Goal: Communication & Community: Answer question/provide support

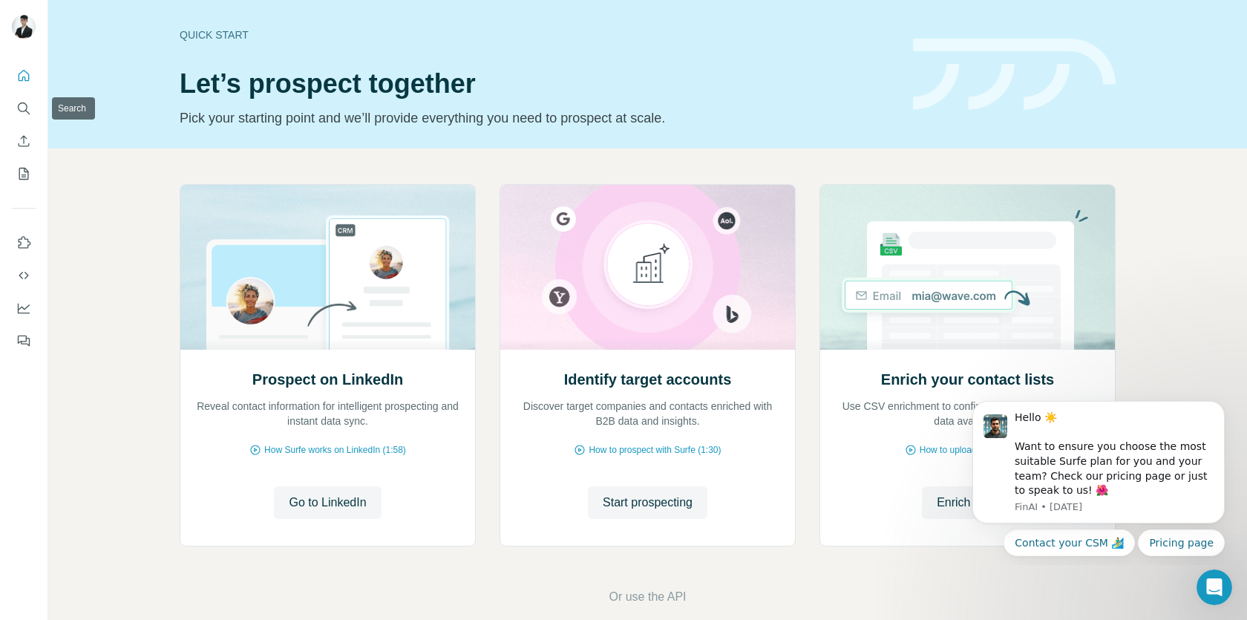
click at [12, 94] on nav at bounding box center [24, 124] width 24 height 125
click at [26, 108] on icon "Search" at bounding box center [23, 107] width 10 height 10
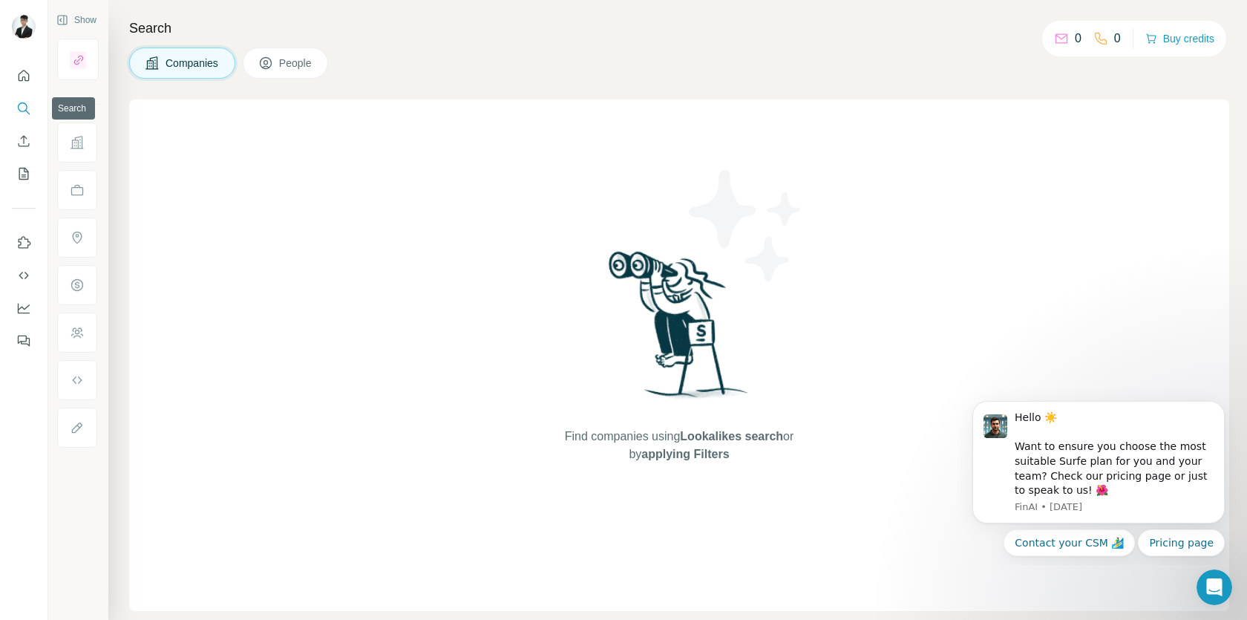
click at [25, 106] on icon "Search" at bounding box center [23, 108] width 15 height 15
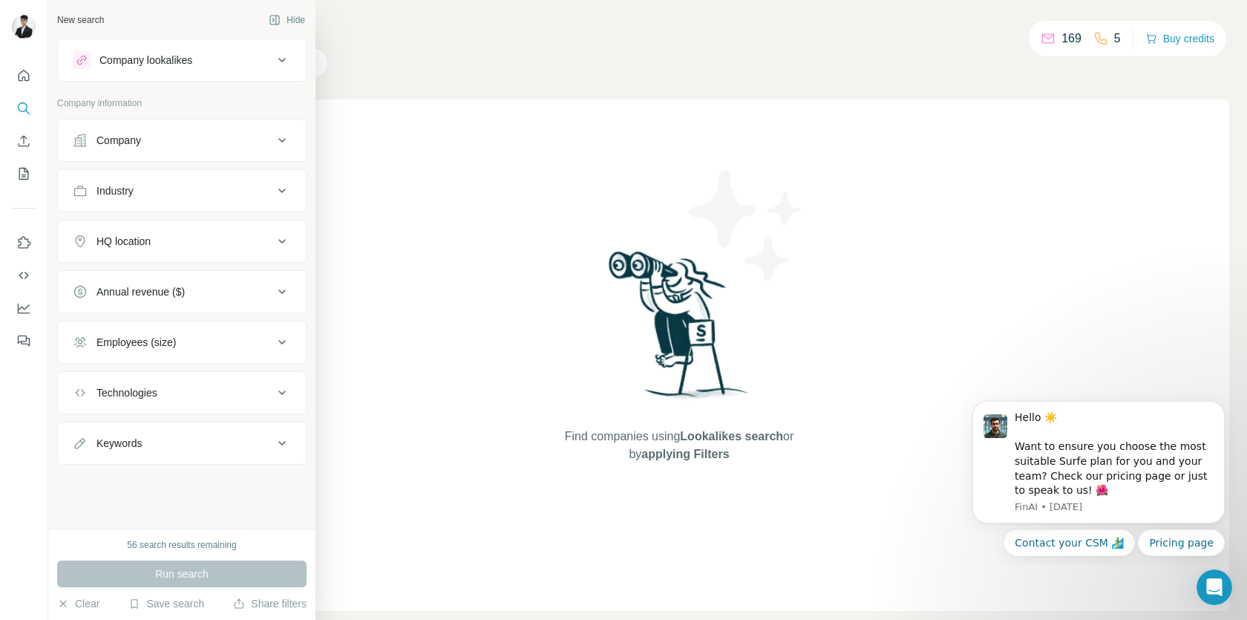
click at [276, 153] on button "Company" at bounding box center [182, 141] width 248 height 36
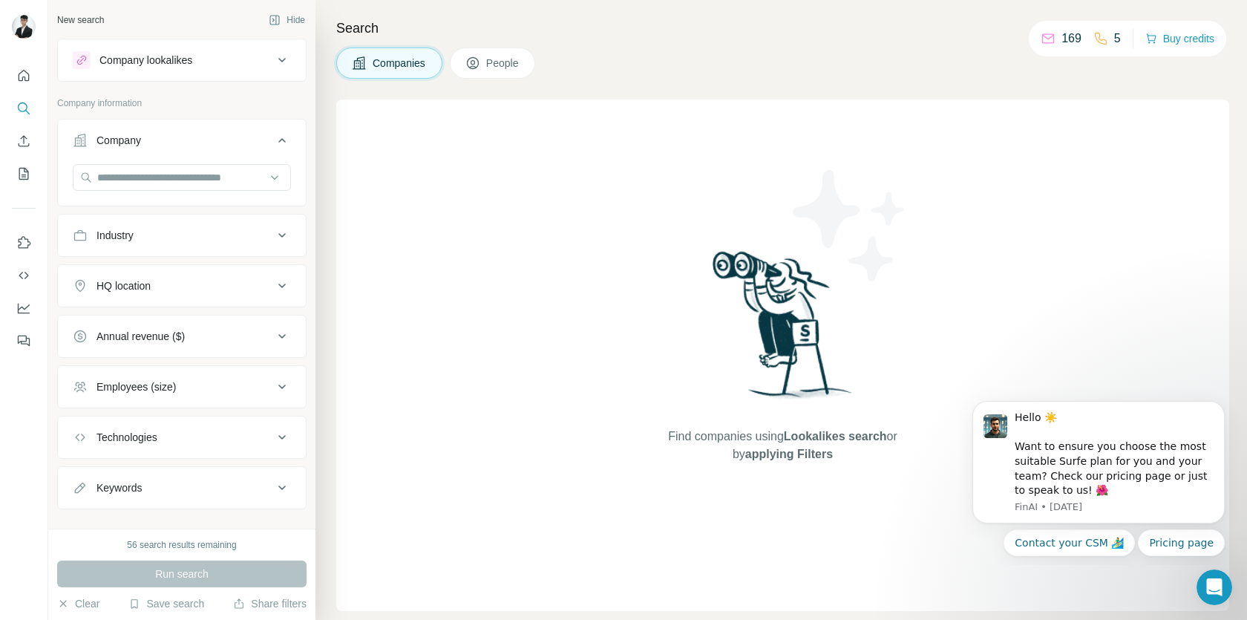
click at [273, 150] on button "Company" at bounding box center [182, 144] width 248 height 42
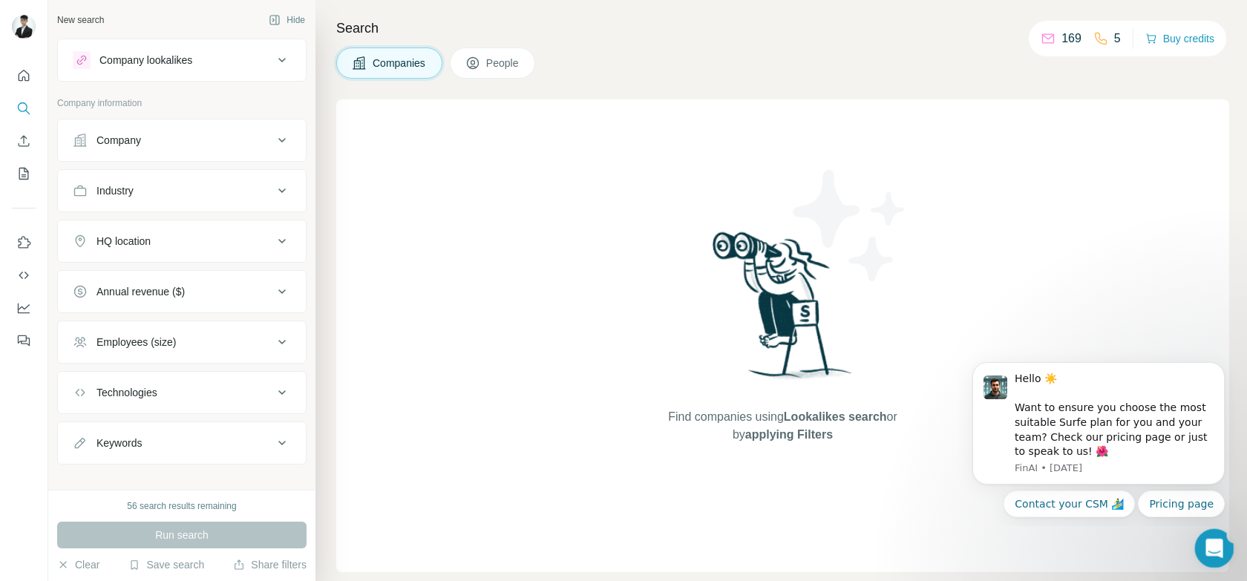
click at [1208, 558] on div "Open Intercom Messenger" at bounding box center [1212, 546] width 49 height 49
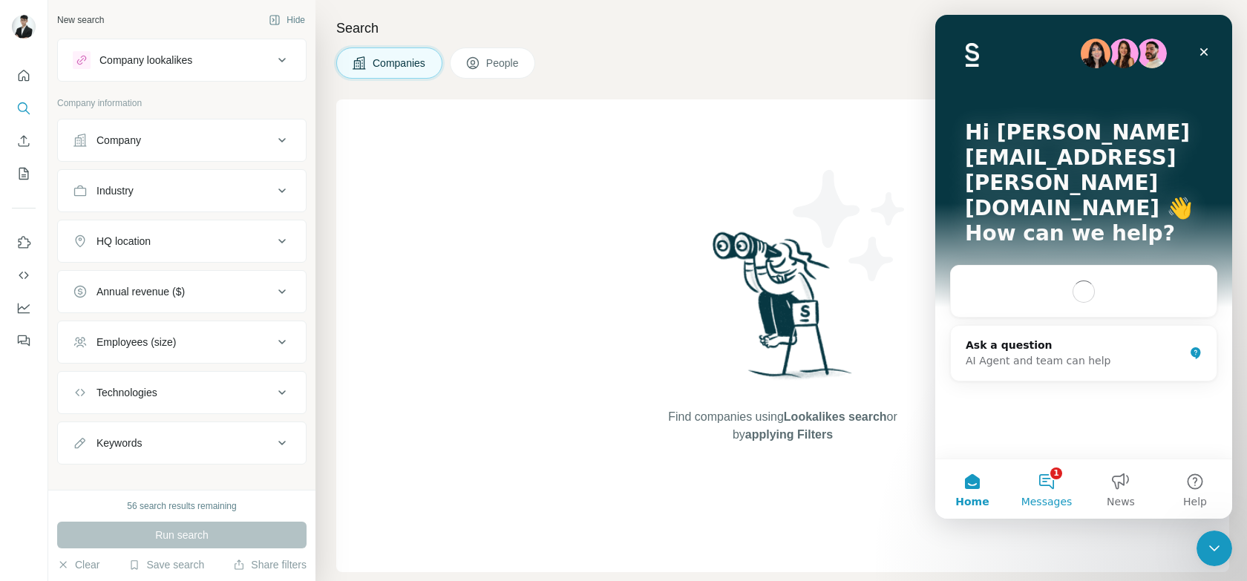
click at [1043, 500] on span "Messages" at bounding box center [1047, 502] width 51 height 10
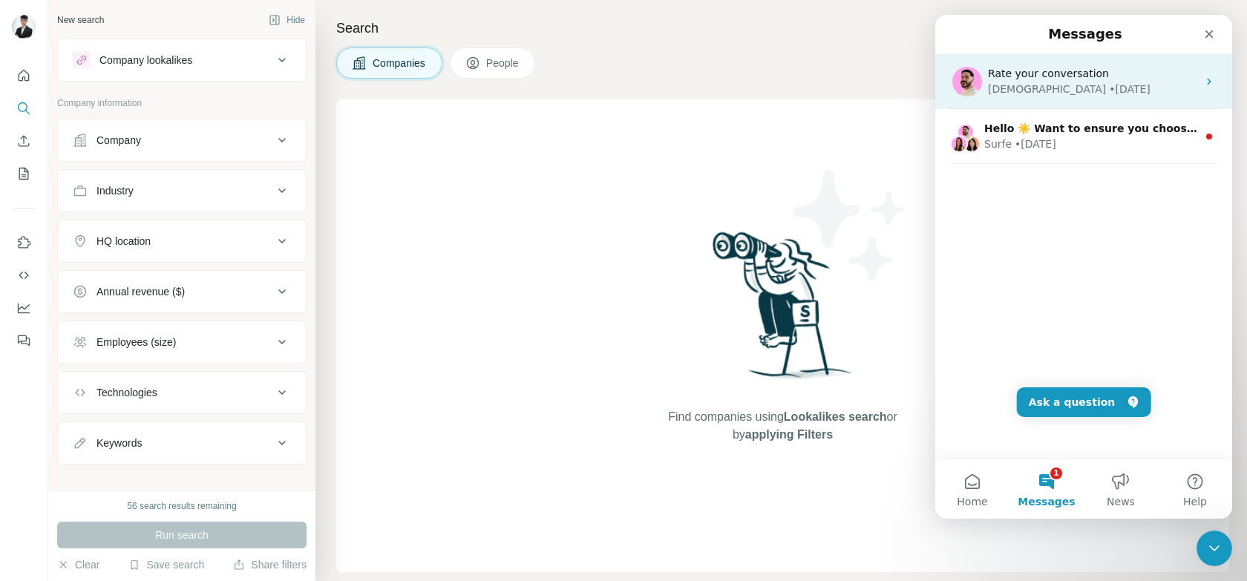
click at [1113, 96] on div "[DEMOGRAPHIC_DATA] • [DATE]" at bounding box center [1092, 90] width 209 height 16
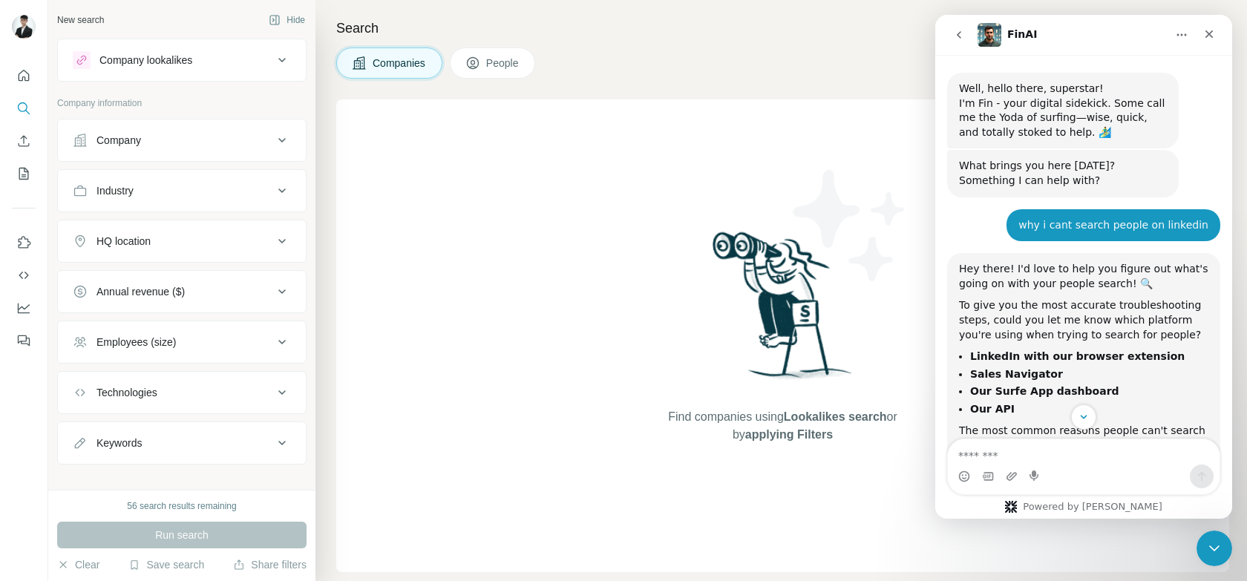
drag, startPoint x: 1059, startPoint y: 232, endPoint x: 1139, endPoint y: 234, distance: 80.2
click at [1139, 234] on div "why i cant search people on linkedin [PERSON_NAME][EMAIL_ADDRESS][PERSON_NAME][…" at bounding box center [1114, 225] width 214 height 33
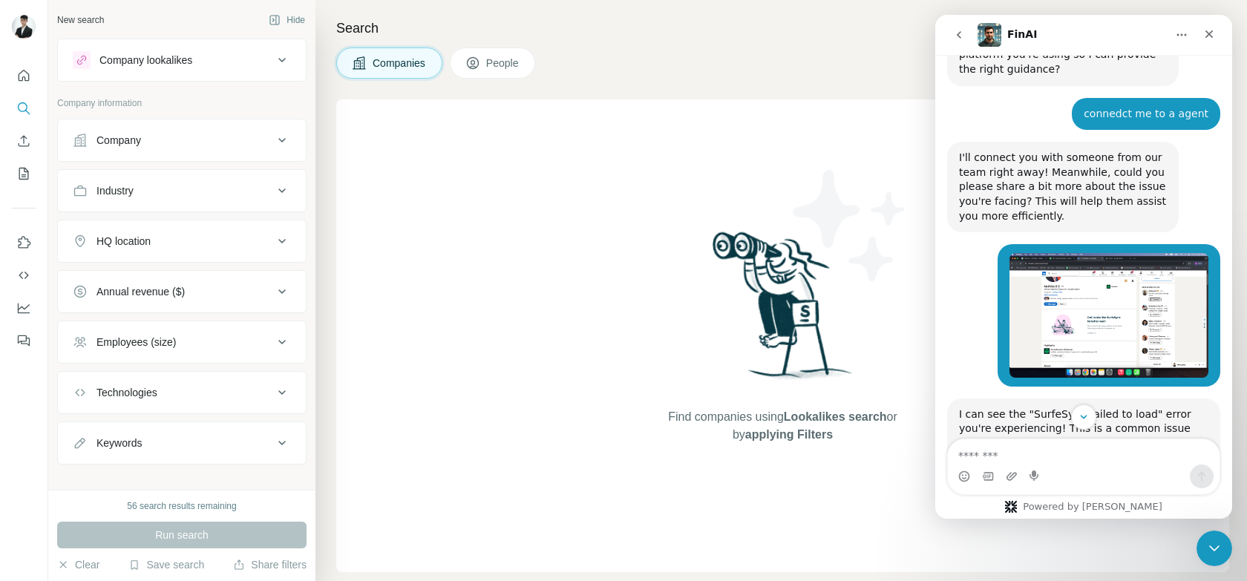
scroll to position [737, 0]
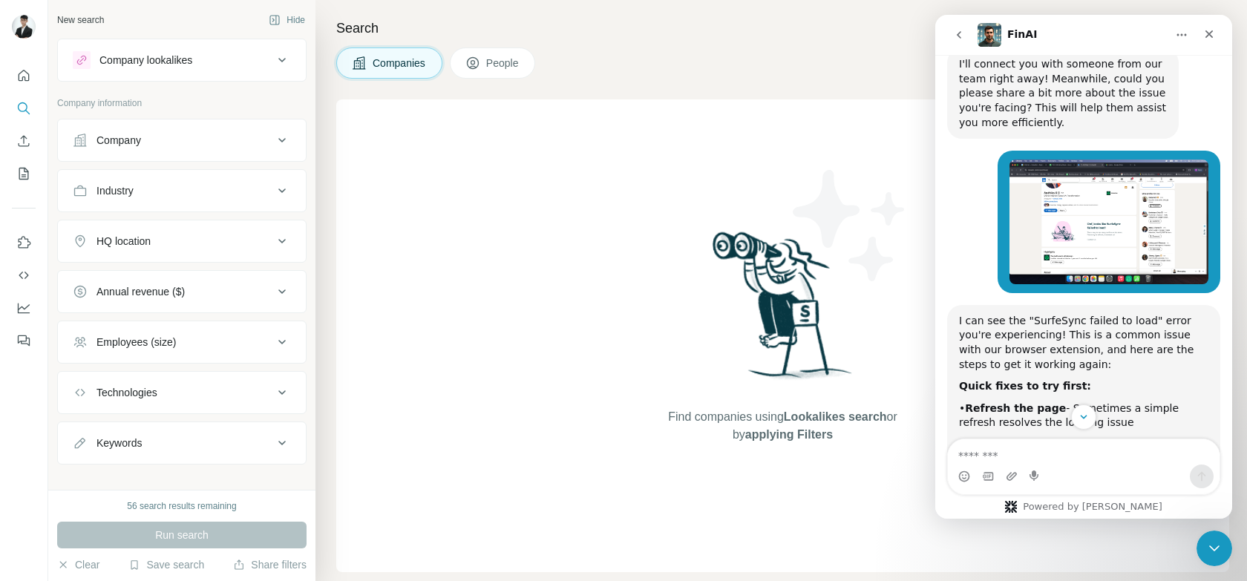
click at [1115, 203] on img "tim.loh@tridorian.com says…" at bounding box center [1109, 222] width 199 height 125
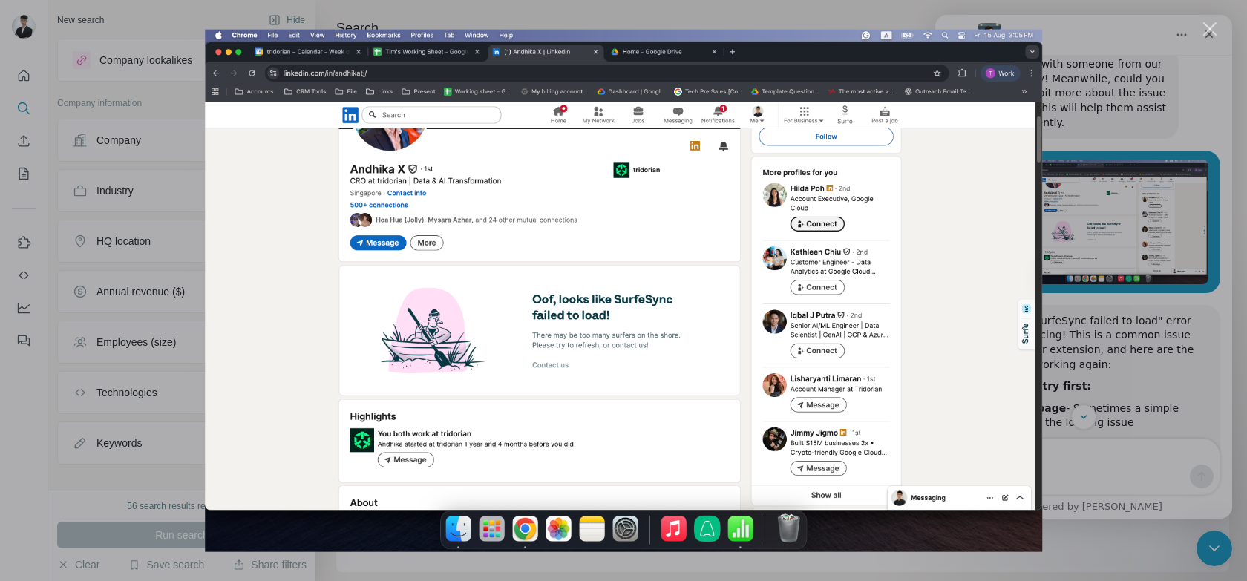
scroll to position [0, 0]
click at [1117, 258] on div "Intercom messenger" at bounding box center [623, 290] width 1247 height 581
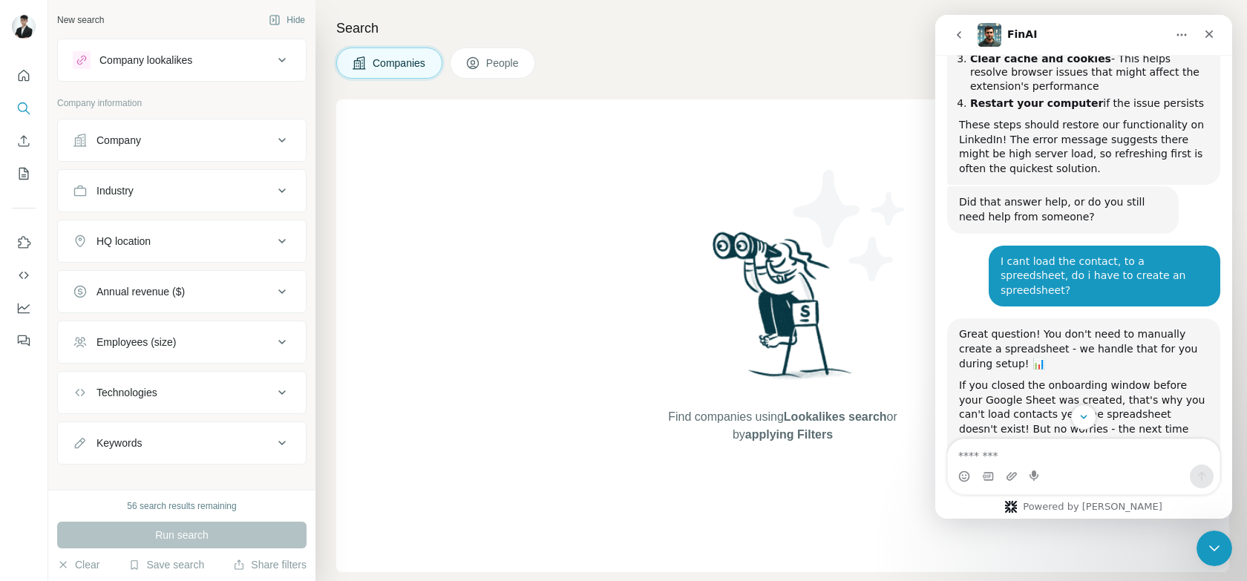
scroll to position [1319, 0]
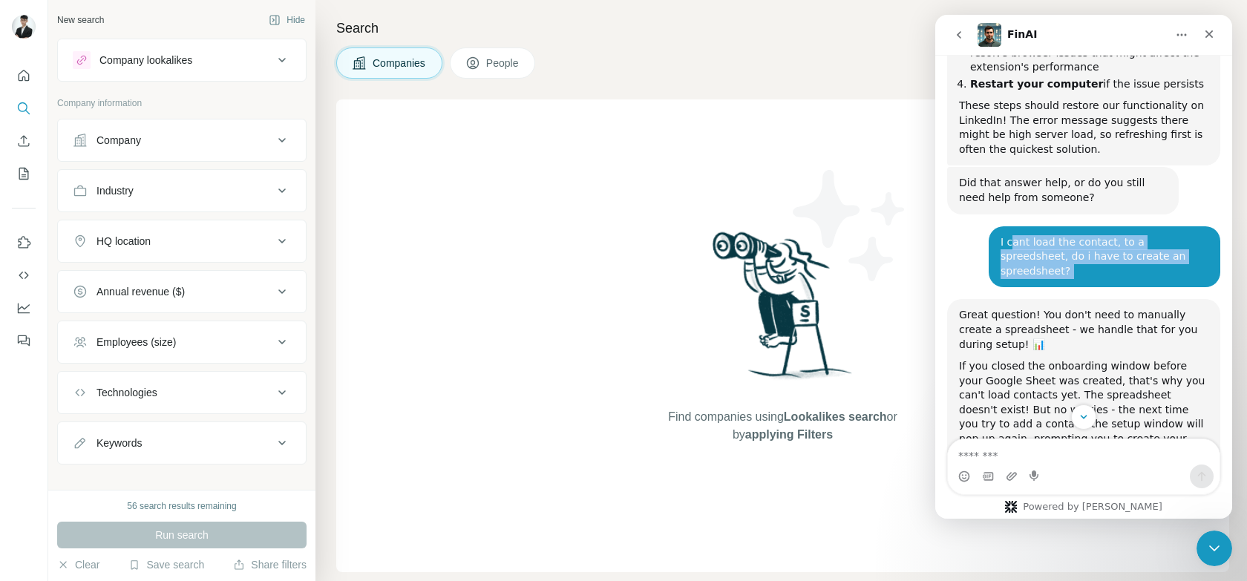
drag, startPoint x: 1002, startPoint y: 202, endPoint x: 1170, endPoint y: 223, distance: 169.1
click at [1170, 226] on div "I cant load the contact, to a spreedsheet, do i have to create an spreedsheet? …" at bounding box center [1105, 257] width 232 height 62
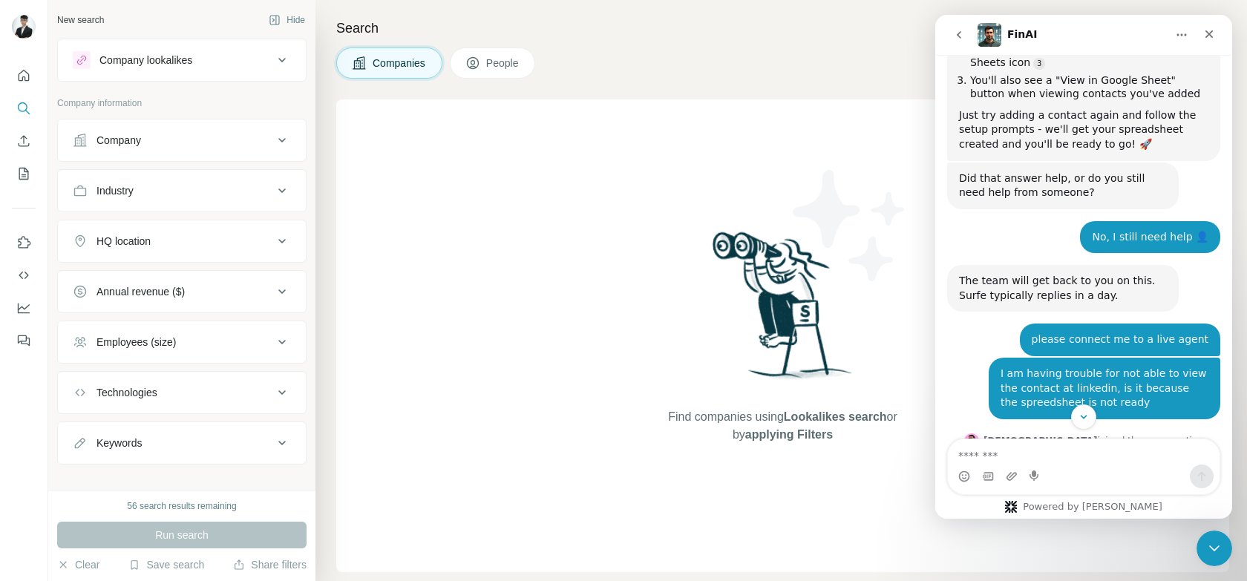
scroll to position [1830, 0]
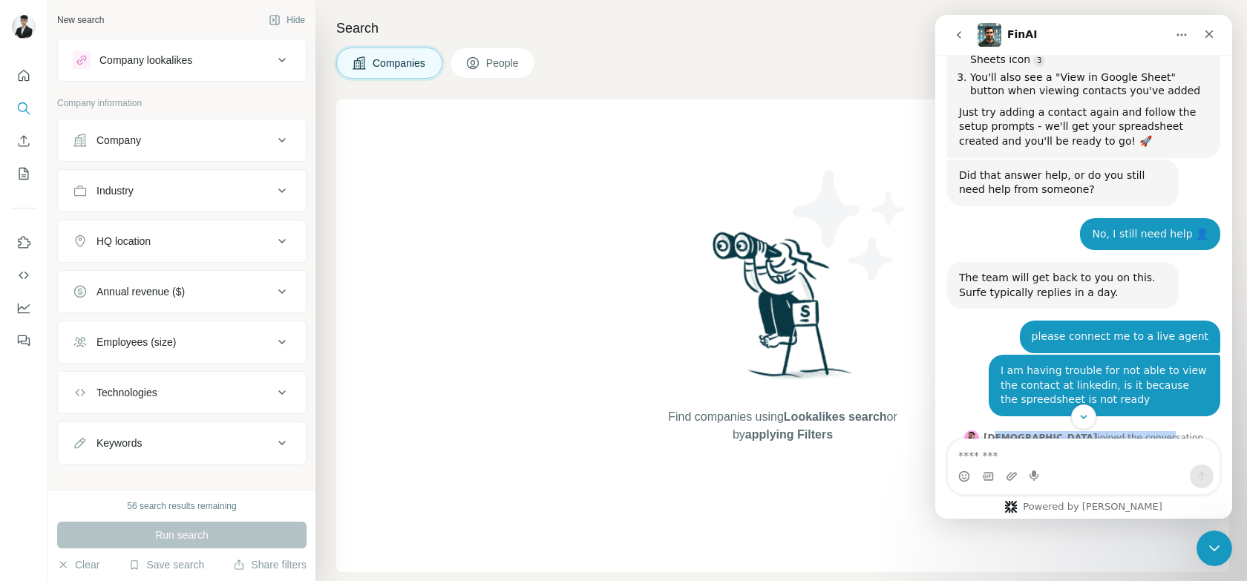
drag, startPoint x: 1030, startPoint y: 351, endPoint x: 1164, endPoint y: 348, distance: 133.7
click at [1164, 428] on div "[PERSON_NAME] joined the conversation 4:19 pm" at bounding box center [1083, 439] width 273 height 22
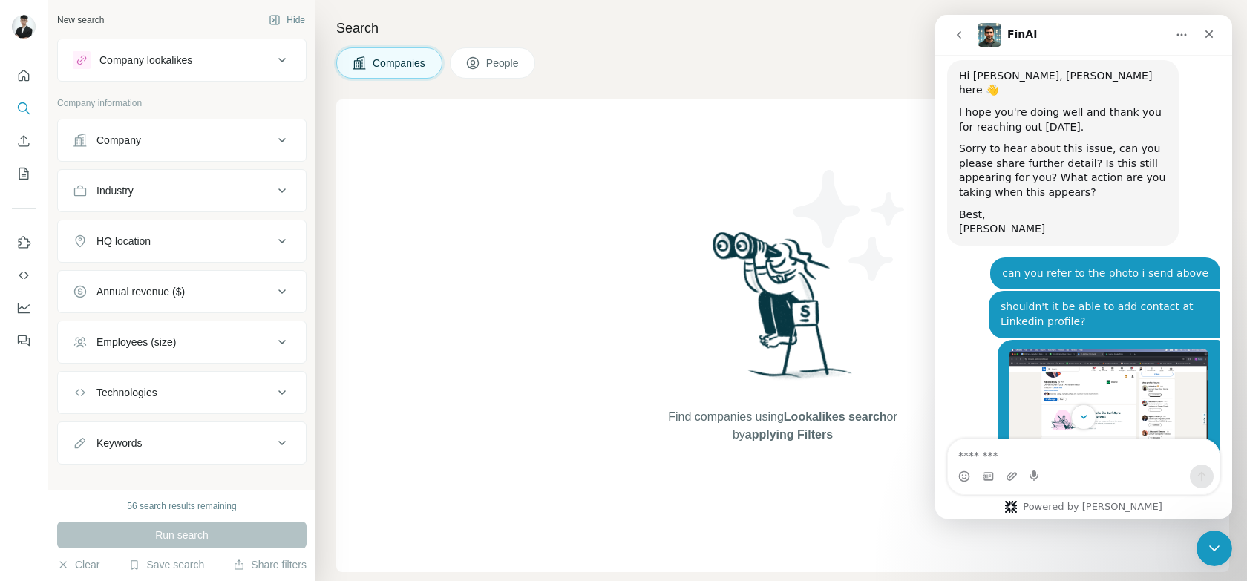
scroll to position [2246, 0]
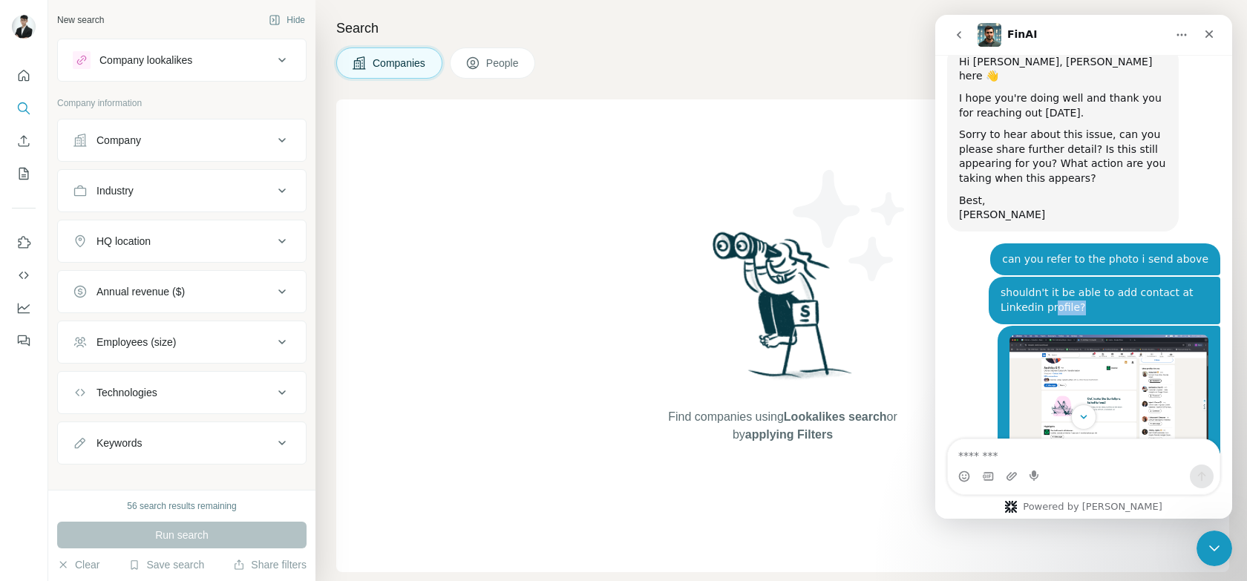
drag, startPoint x: 1078, startPoint y: 214, endPoint x: 1047, endPoint y: 203, distance: 32.9
click at [1047, 286] on div "shouldn't it be able to add contact at Linkedin profile?" at bounding box center [1105, 300] width 208 height 29
click at [1148, 478] on div "but its fail to load" at bounding box center [1163, 485] width 91 height 15
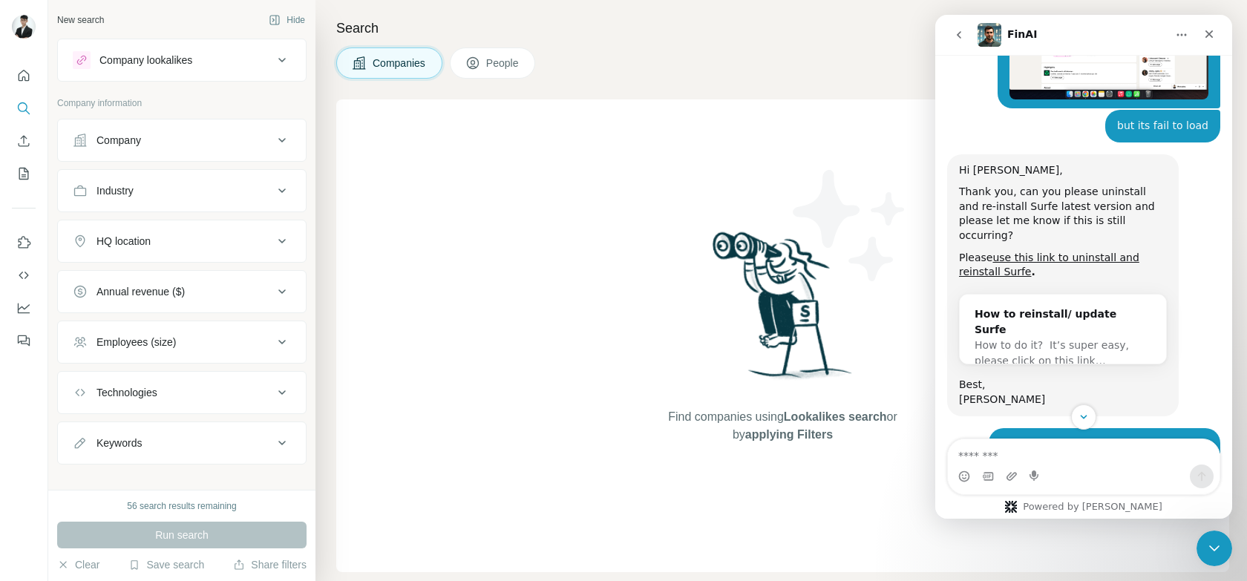
scroll to position [2624, 0]
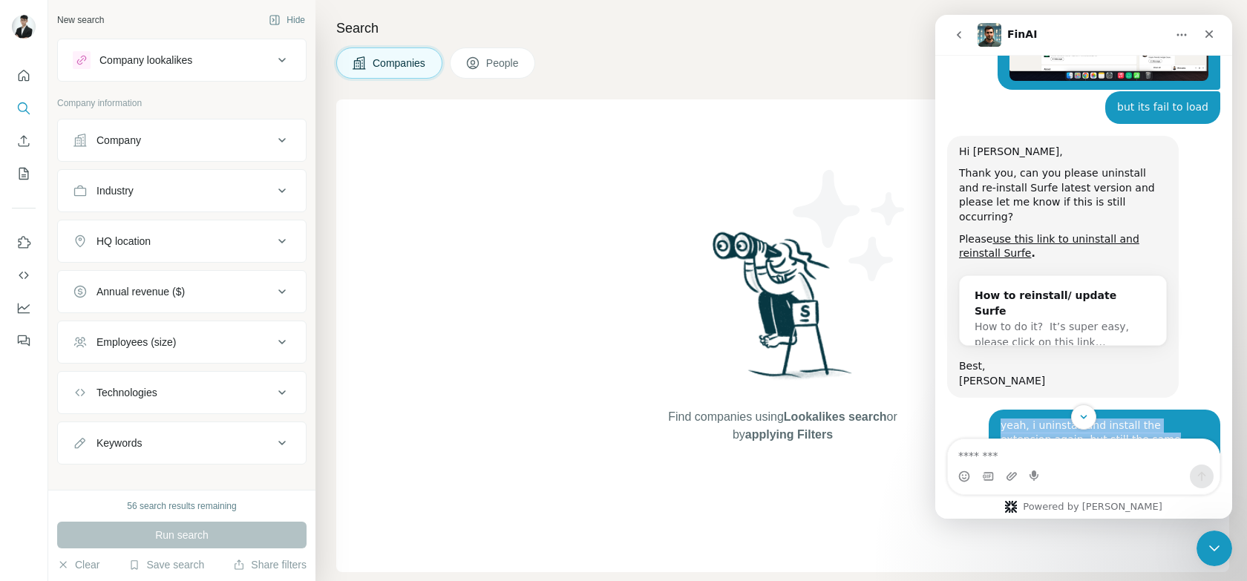
drag, startPoint x: 1039, startPoint y: 296, endPoint x: 1121, endPoint y: 327, distance: 87.9
click at [1118, 410] on div "yeah, i uninstall and install the extension again, but still the same [PERSON_N…" at bounding box center [1105, 433] width 232 height 47
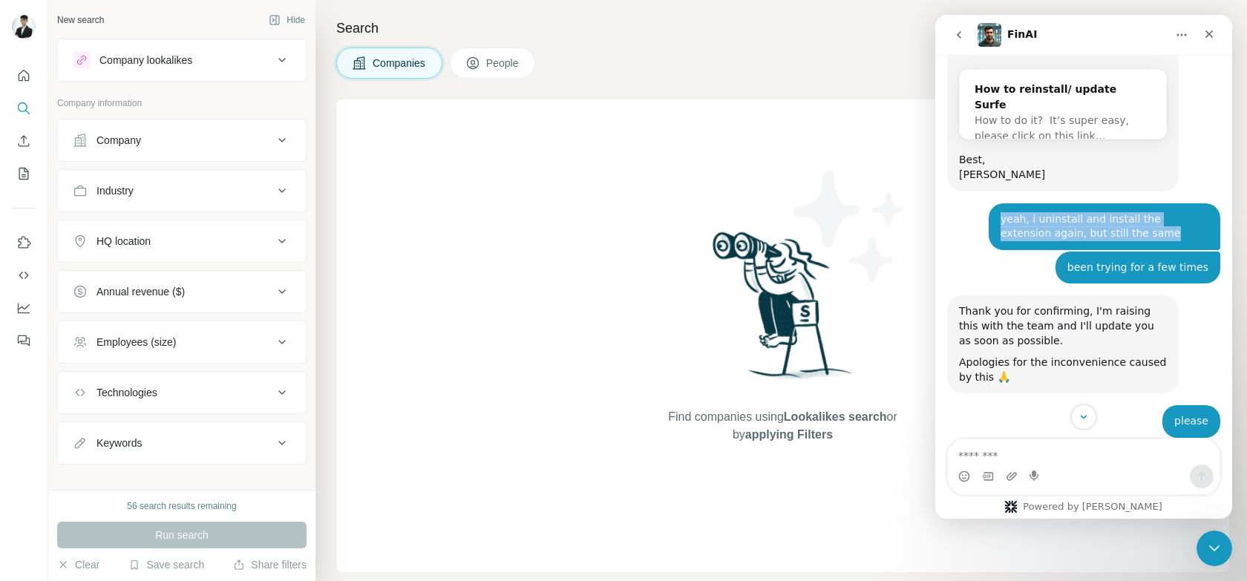
scroll to position [2952, 0]
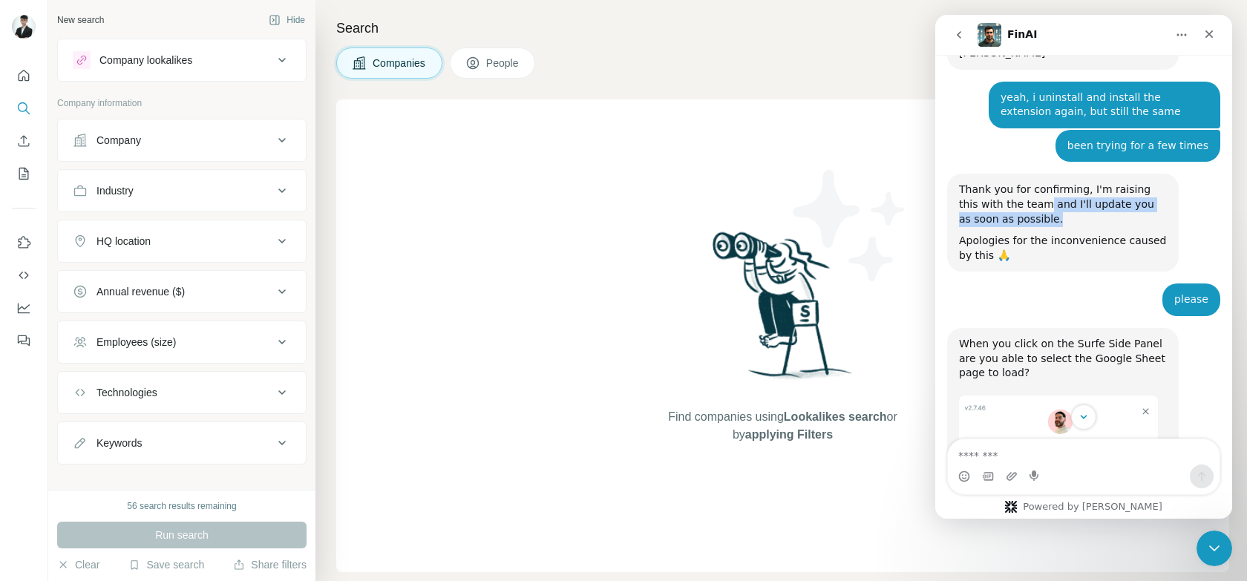
drag, startPoint x: 1024, startPoint y: 90, endPoint x: 1142, endPoint y: 141, distance: 128.7
click at [1098, 183] on div "Thank you for confirming, I'm raising this with the team and I'll update you as…" at bounding box center [1063, 223] width 208 height 80
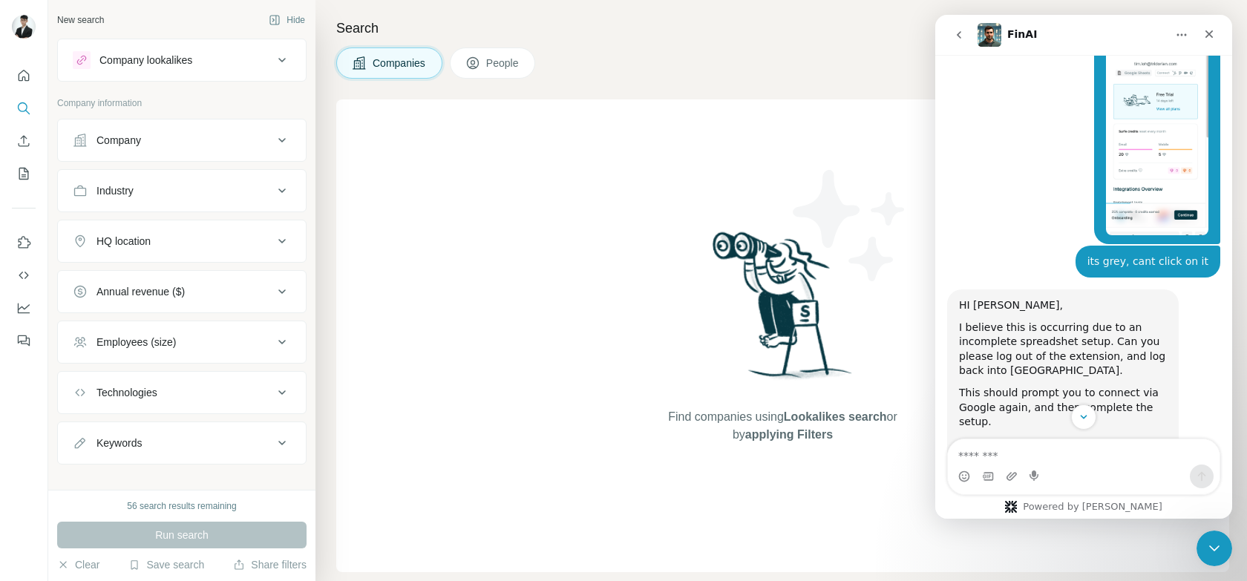
scroll to position [3619, 0]
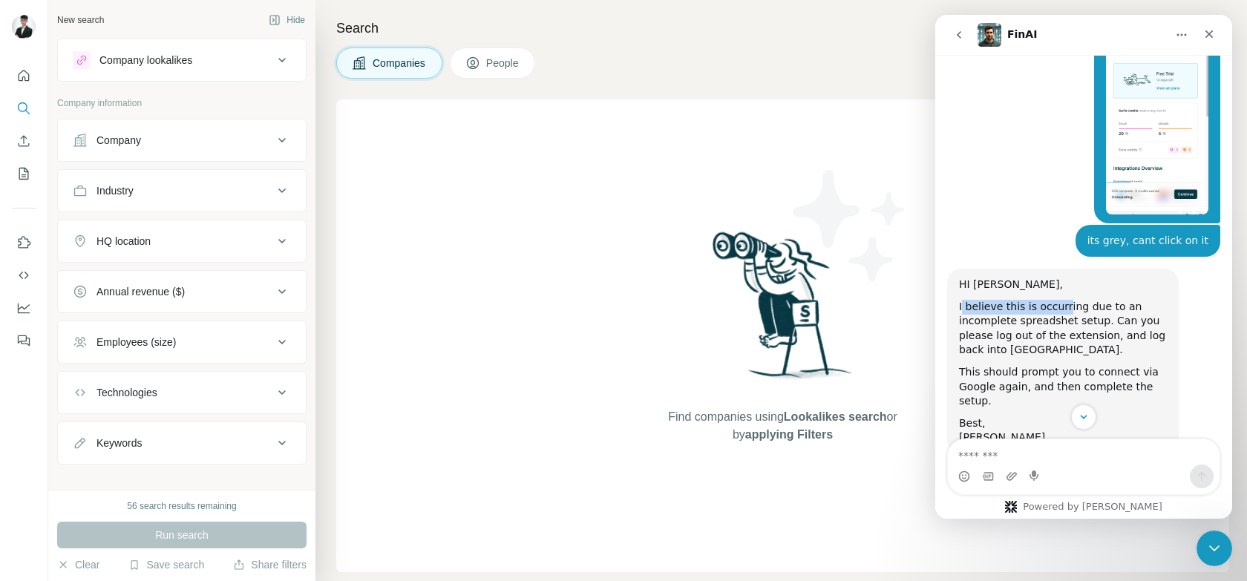
drag, startPoint x: 962, startPoint y: 197, endPoint x: 1063, endPoint y: 198, distance: 101.0
click at [1063, 300] on div "I believe this is occurring due to an incomplete spreadshet setup. Can you plea…" at bounding box center [1063, 329] width 208 height 58
click at [1057, 300] on div "I believe this is occurring due to an incomplete spreadshet setup. Can you plea…" at bounding box center [1063, 329] width 208 height 58
drag, startPoint x: 983, startPoint y: 209, endPoint x: 1101, endPoint y: 212, distance: 118.1
click at [1101, 300] on div "I believe this is occurring due to an incomplete spreadshet setup. Can you plea…" at bounding box center [1063, 329] width 208 height 58
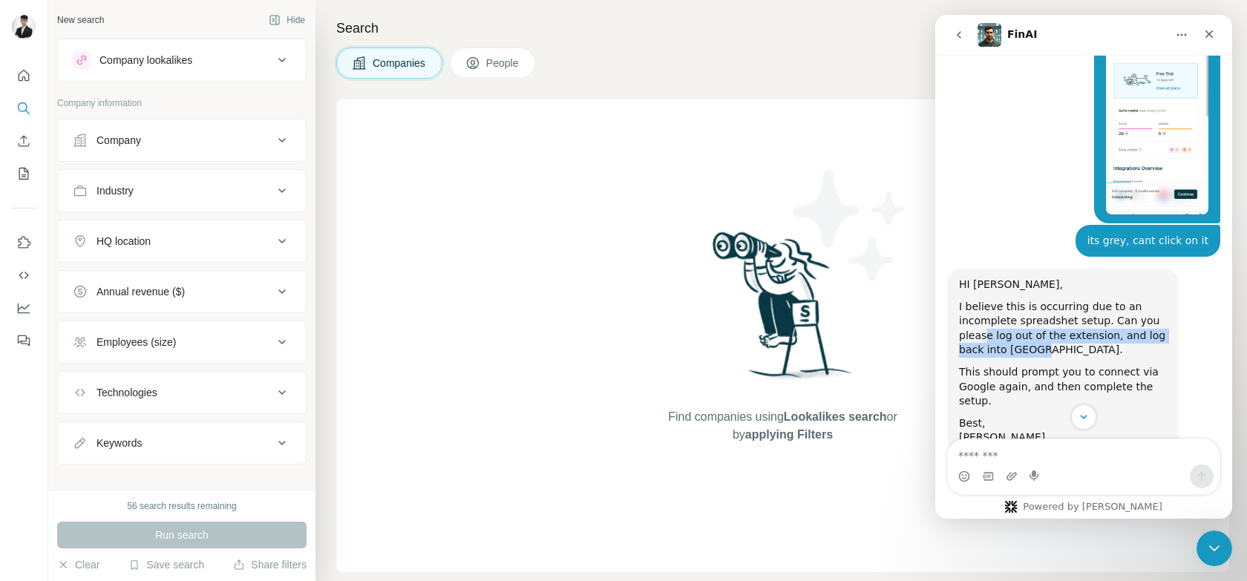
drag, startPoint x: 1064, startPoint y: 229, endPoint x: 991, endPoint y: 221, distance: 73.3
click at [973, 300] on div "I believe this is occurring due to an incomplete spreadshet setup. Can you plea…" at bounding box center [1063, 329] width 208 height 58
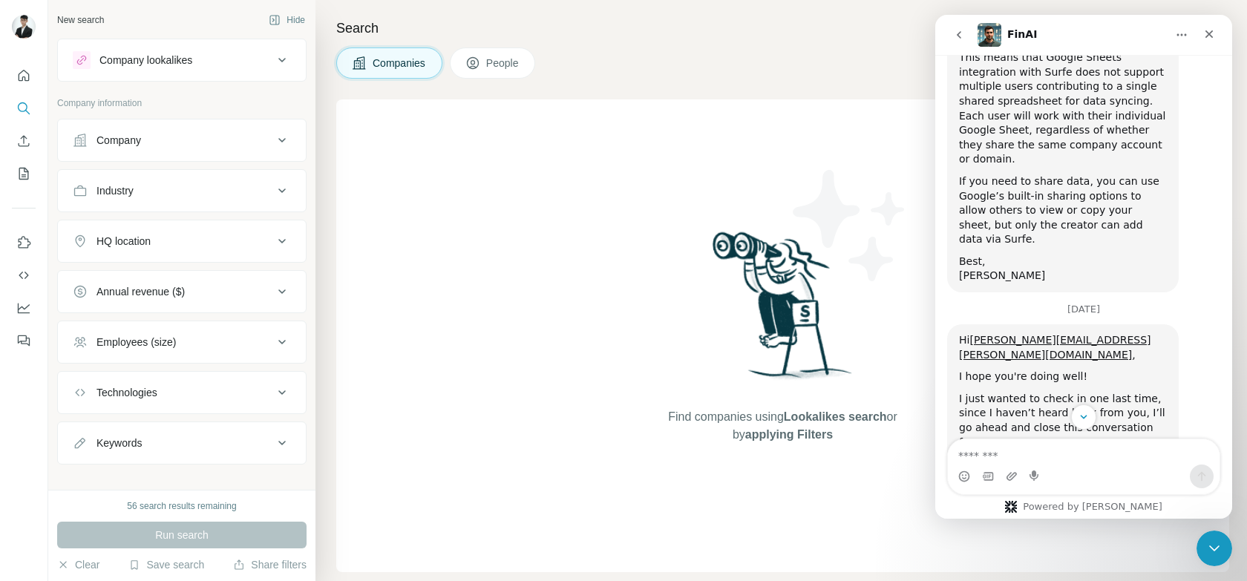
scroll to position [4962, 0]
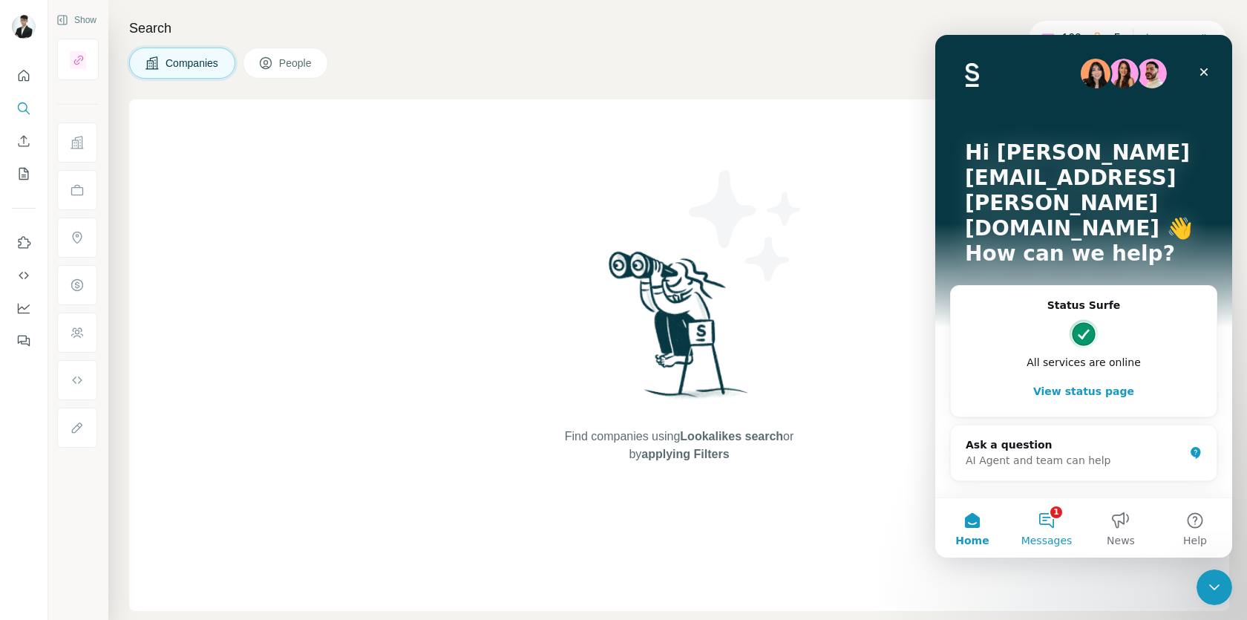
click at [1057, 526] on button "1 Messages" at bounding box center [1047, 527] width 74 height 59
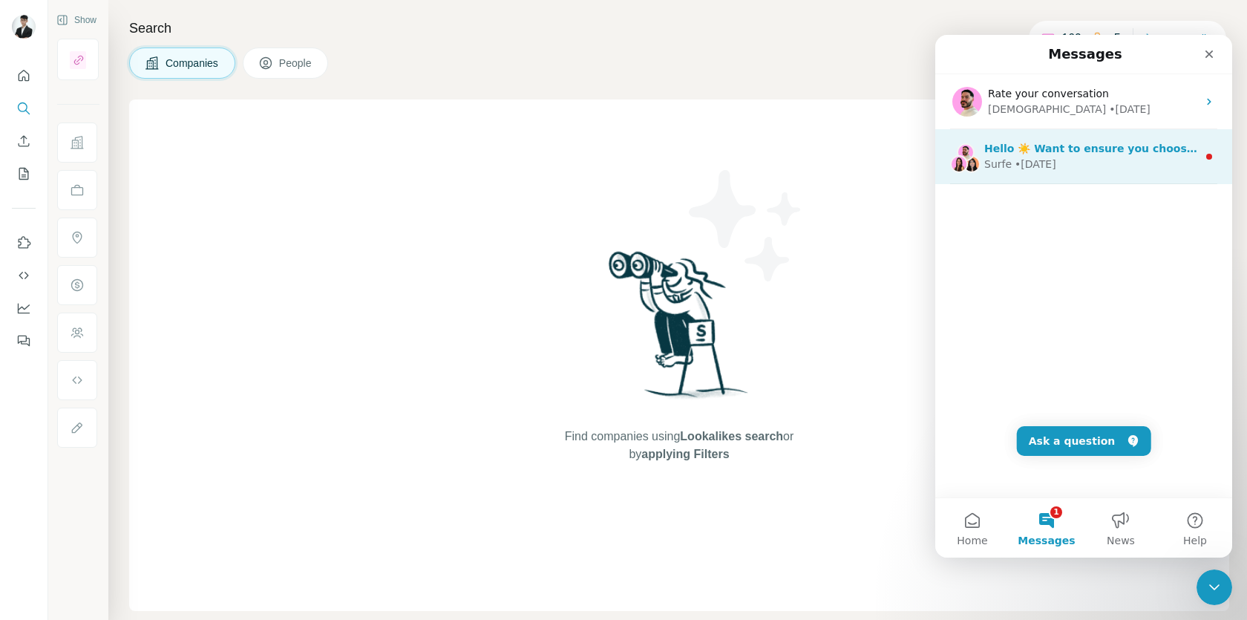
click at [1089, 162] on div "Surfe • 2w ago" at bounding box center [1091, 165] width 213 height 16
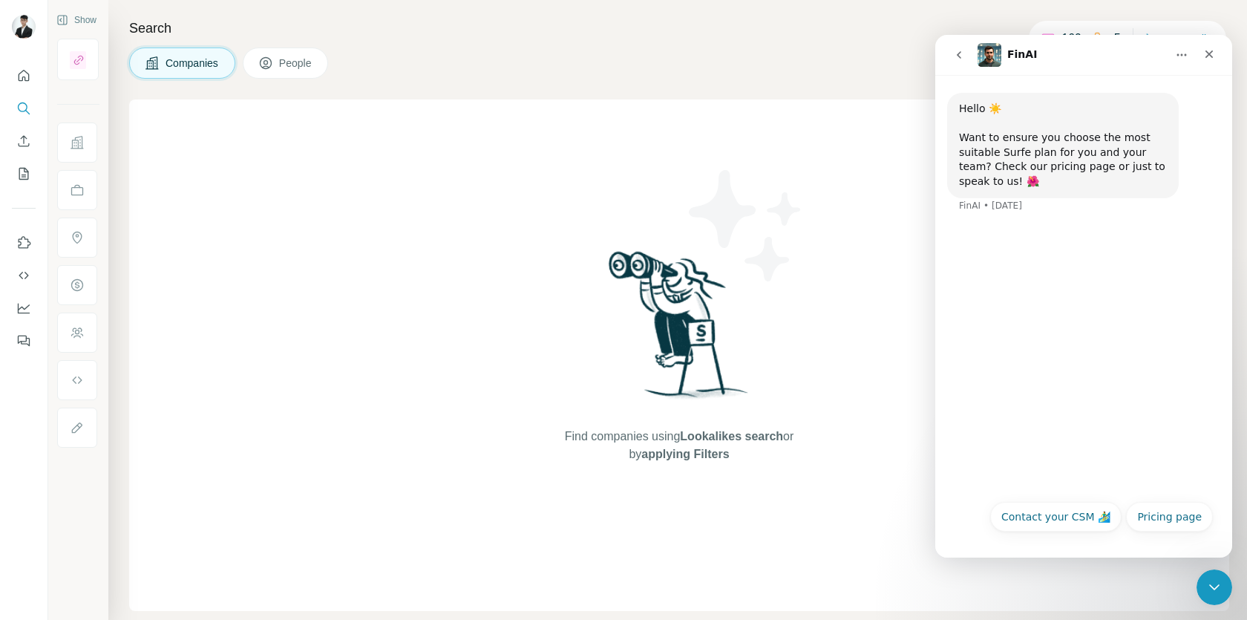
click at [961, 53] on icon "go back" at bounding box center [959, 55] width 12 height 12
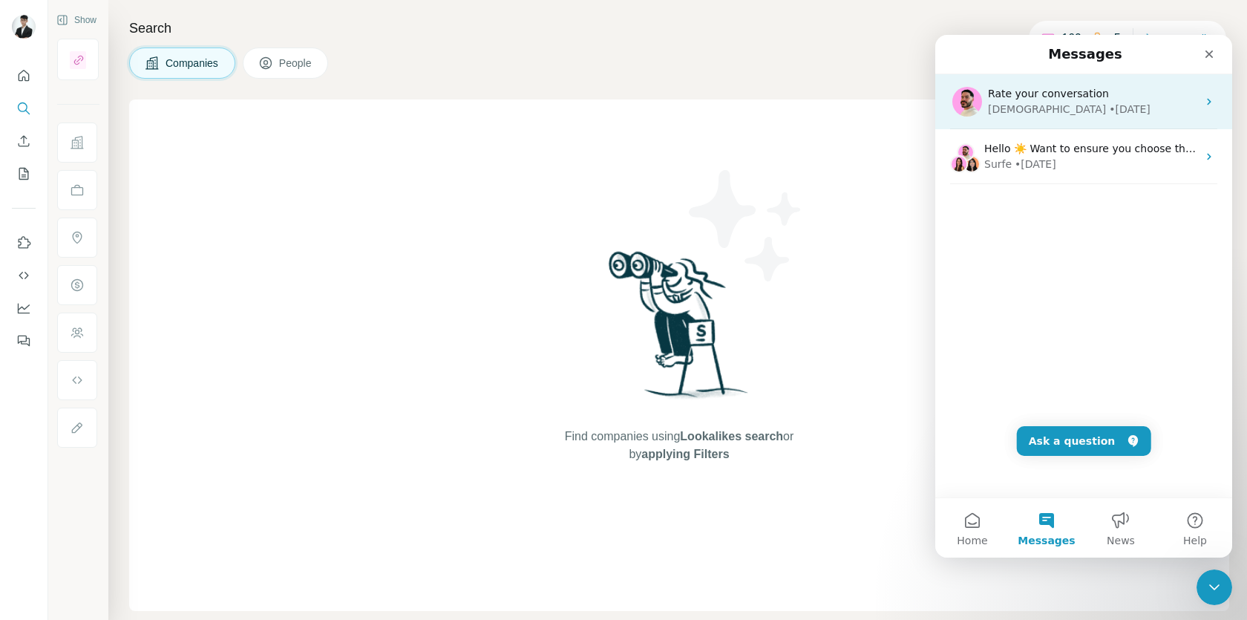
click at [1091, 115] on div "[DEMOGRAPHIC_DATA] • [DATE]" at bounding box center [1092, 110] width 209 height 16
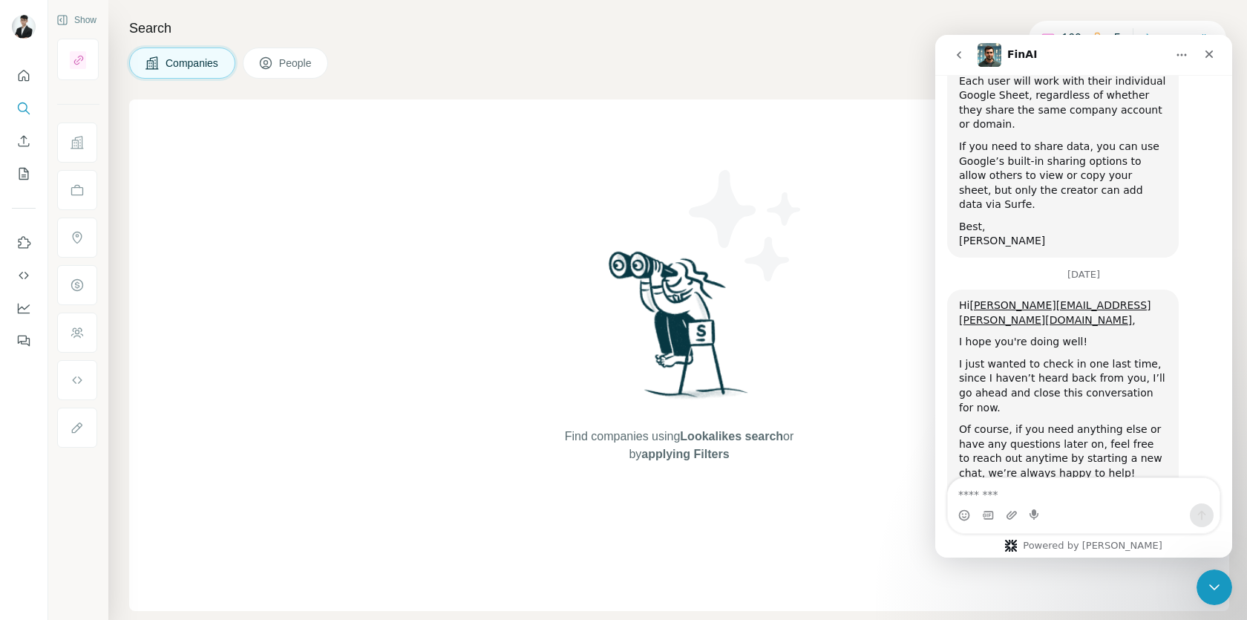
click at [1069, 500] on textarea "Message…" at bounding box center [1084, 490] width 272 height 25
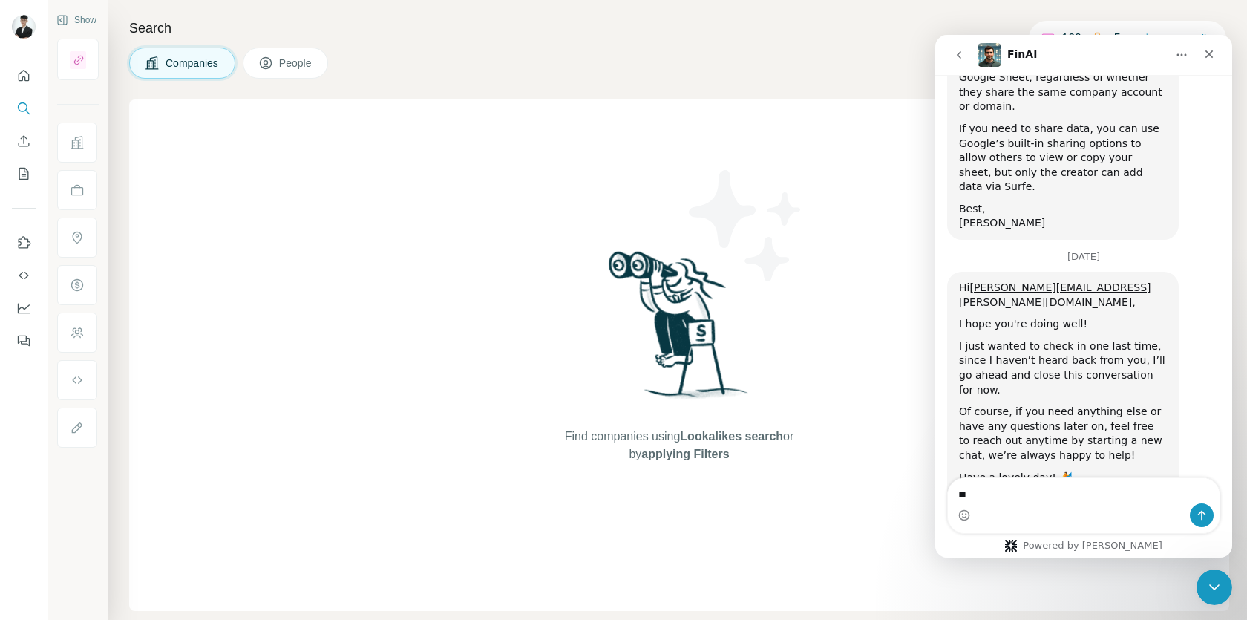
type textarea "*"
type textarea "**********"
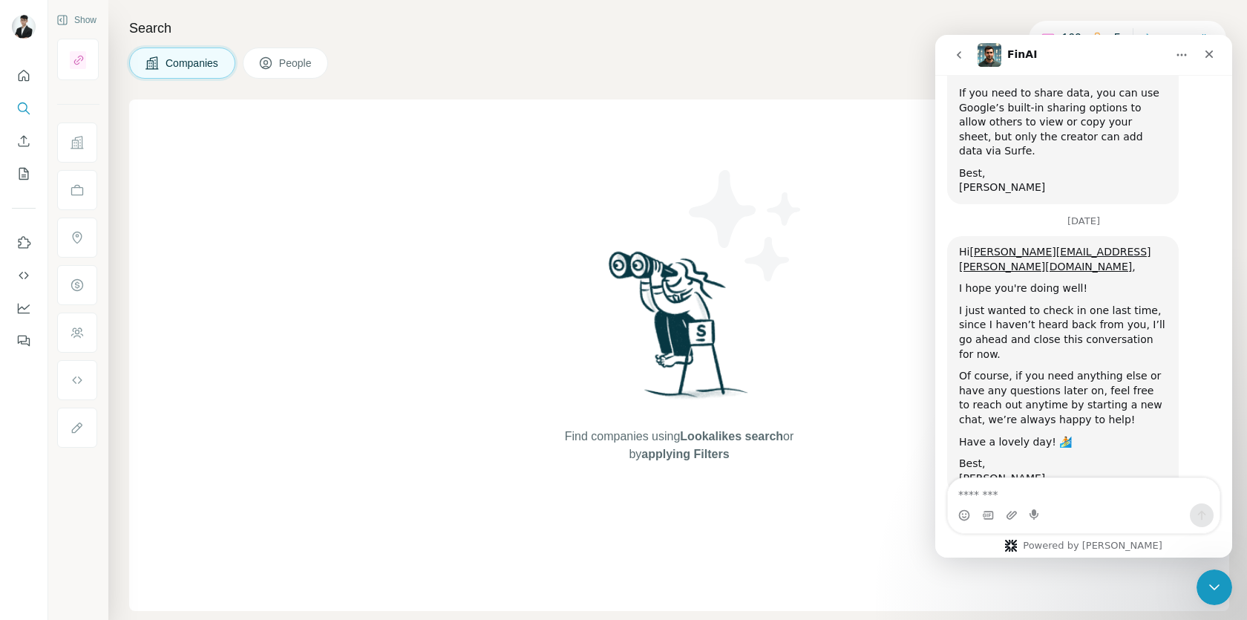
scroll to position [4993, 0]
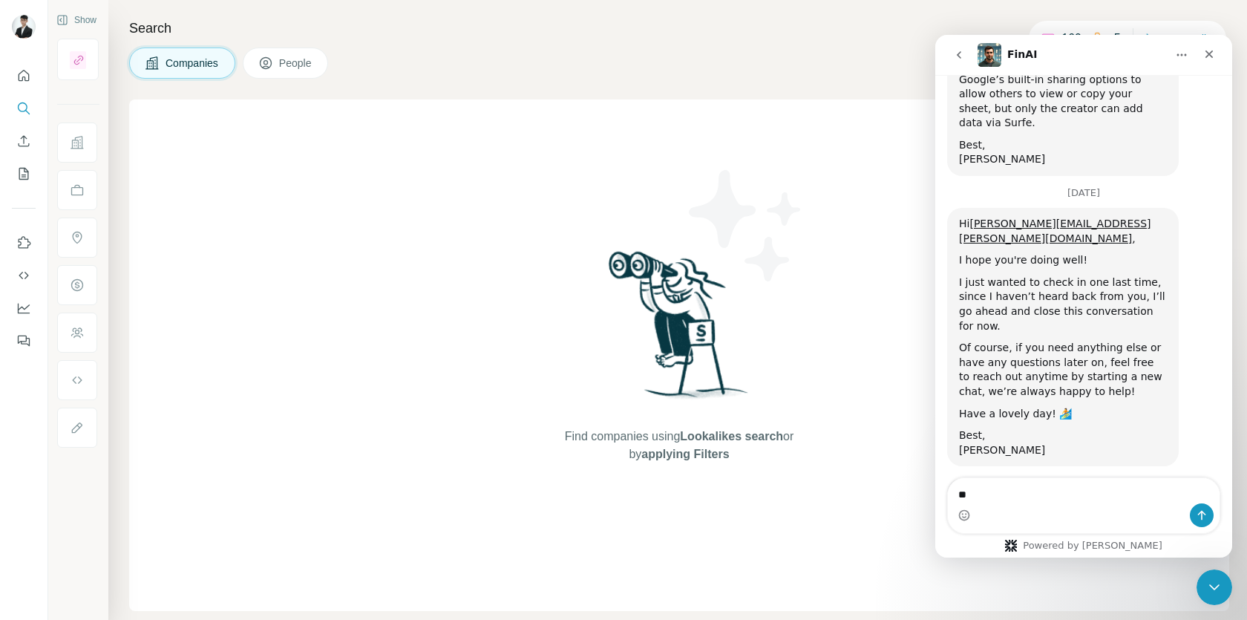
type textarea "*"
type textarea "**********"
